Goal: Find specific page/section: Find specific page/section

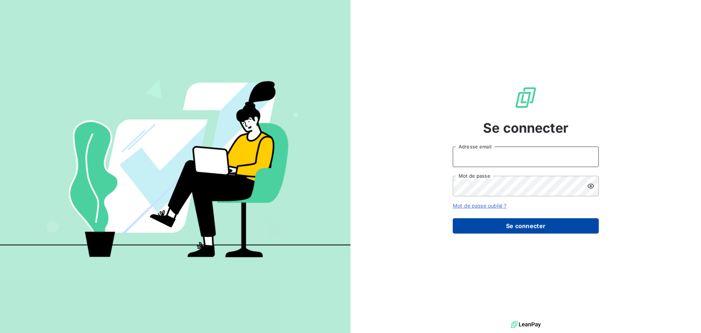
type input "[EMAIL_ADDRESS][DOMAIN_NAME]"
click at [513, 230] on button "Se connecter" at bounding box center [526, 225] width 146 height 15
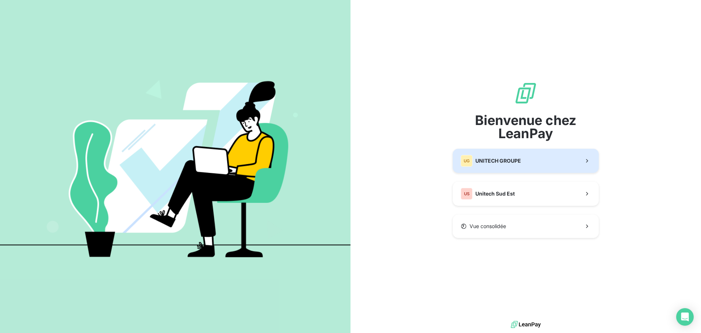
click at [494, 162] on span "UNITECH GROUPE" at bounding box center [498, 160] width 46 height 7
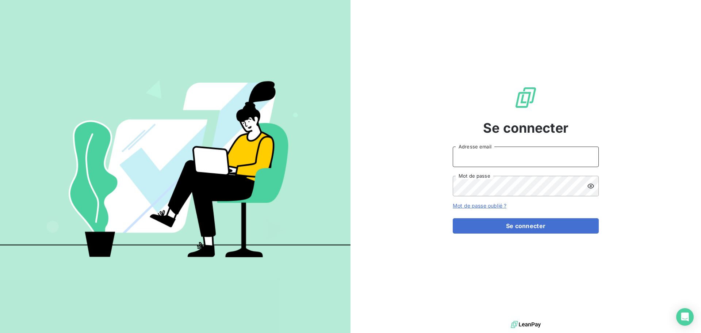
type input "[EMAIL_ADDRESS][DOMAIN_NAME]"
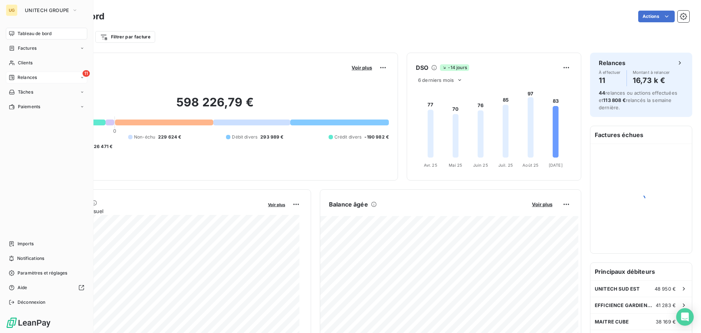
click at [31, 77] on span "Relances" at bounding box center [27, 77] width 19 height 7
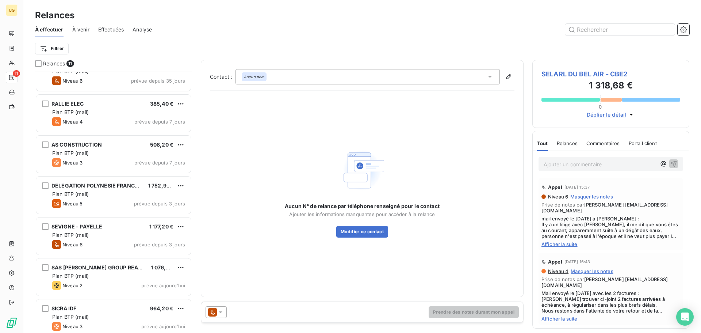
scroll to position [189, 0]
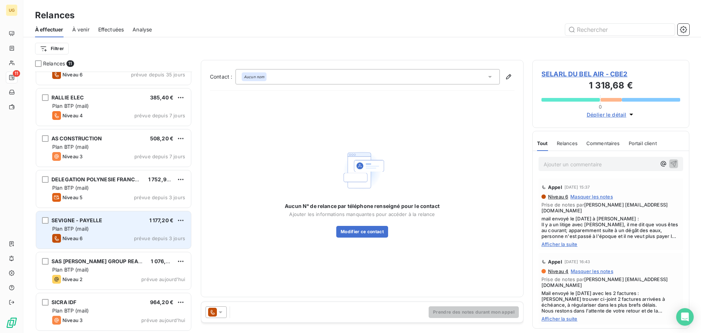
click at [124, 234] on div "Niveau 6 prévue depuis 3 jours" at bounding box center [118, 238] width 133 height 9
